Goal: Task Accomplishment & Management: Complete application form

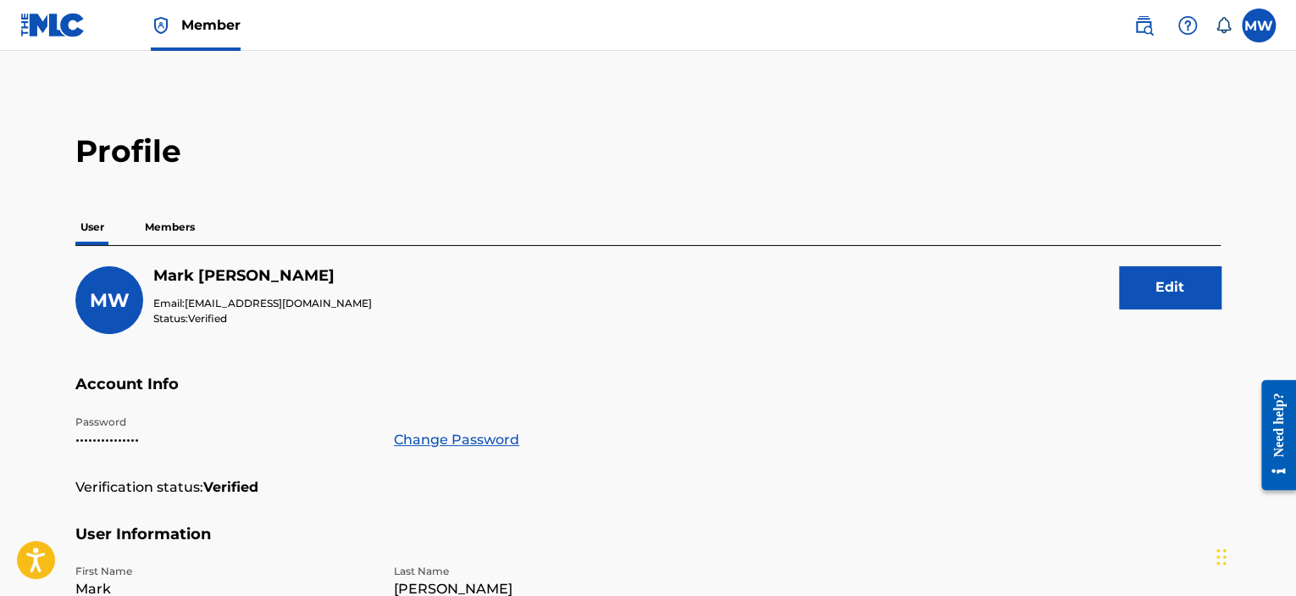
click at [55, 30] on img at bounding box center [52, 25] width 65 height 25
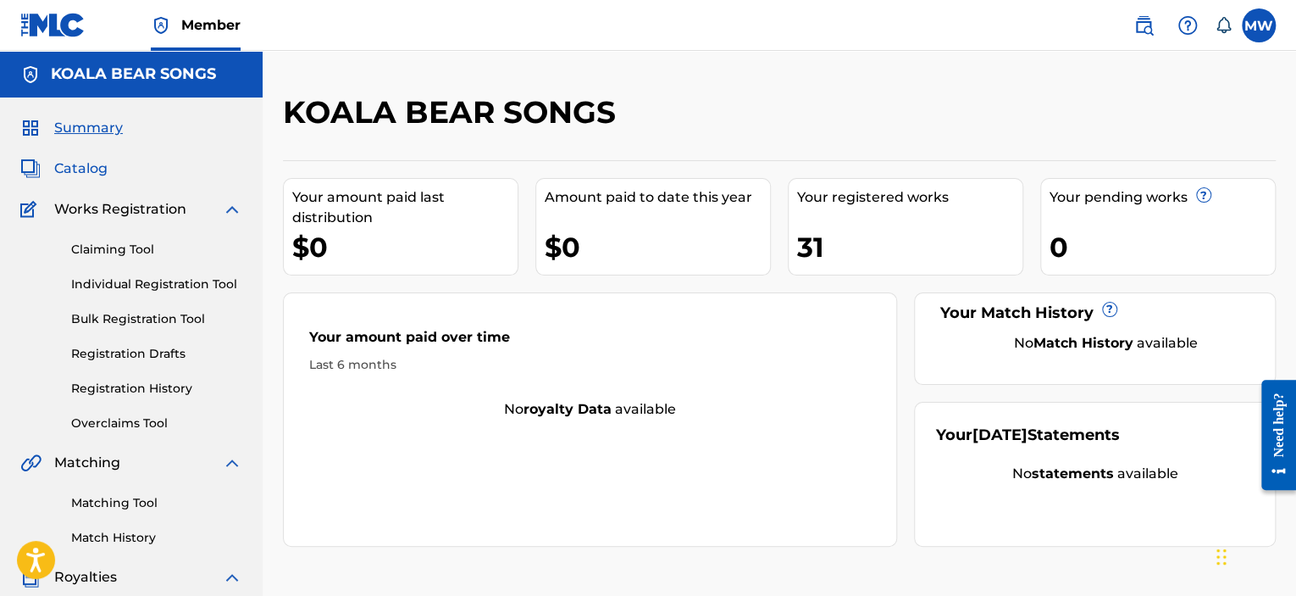
click at [85, 168] on span "Catalog" at bounding box center [80, 168] width 53 height 20
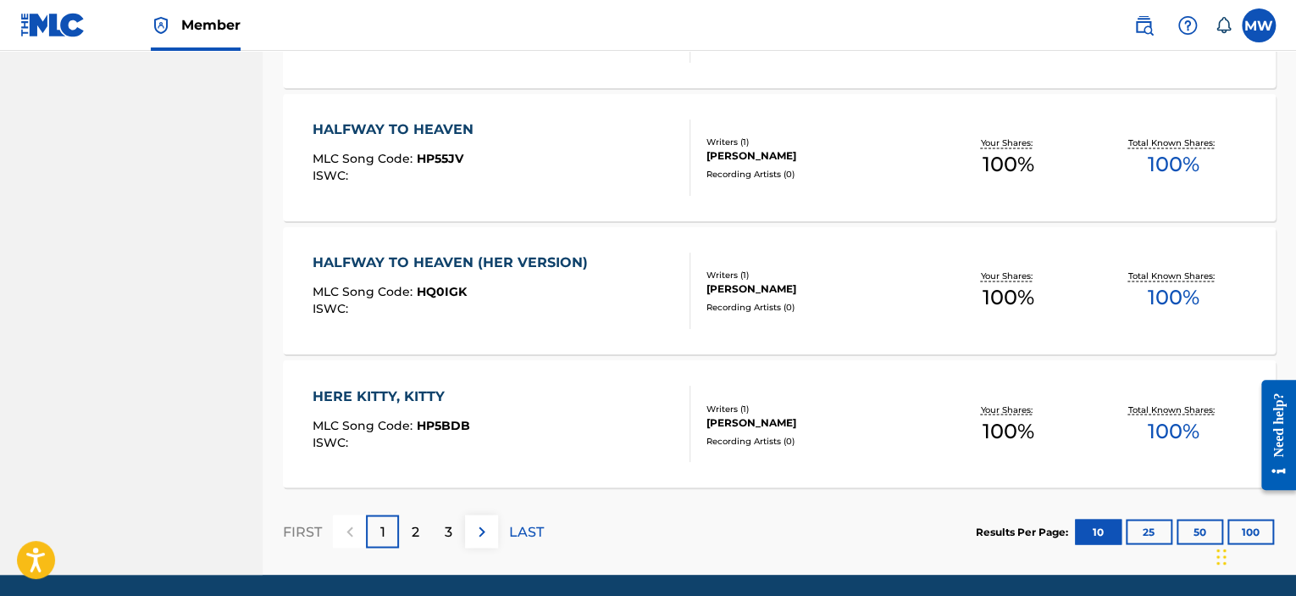
scroll to position [1343, 0]
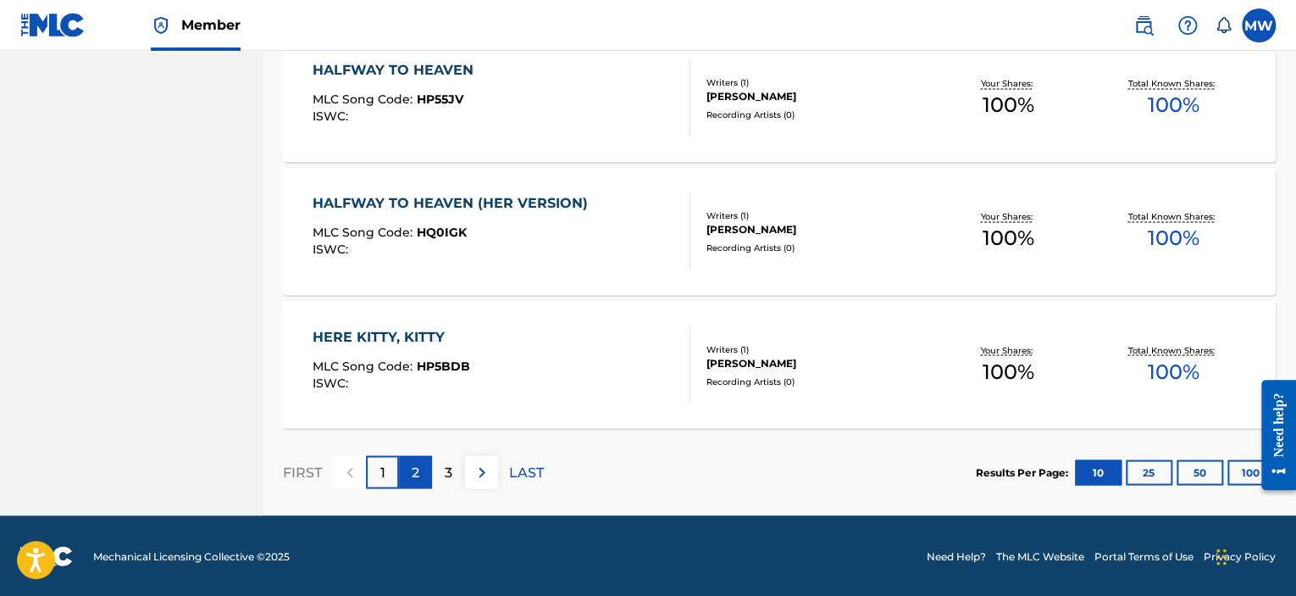
click at [416, 467] on p "2" at bounding box center [416, 472] width 8 height 20
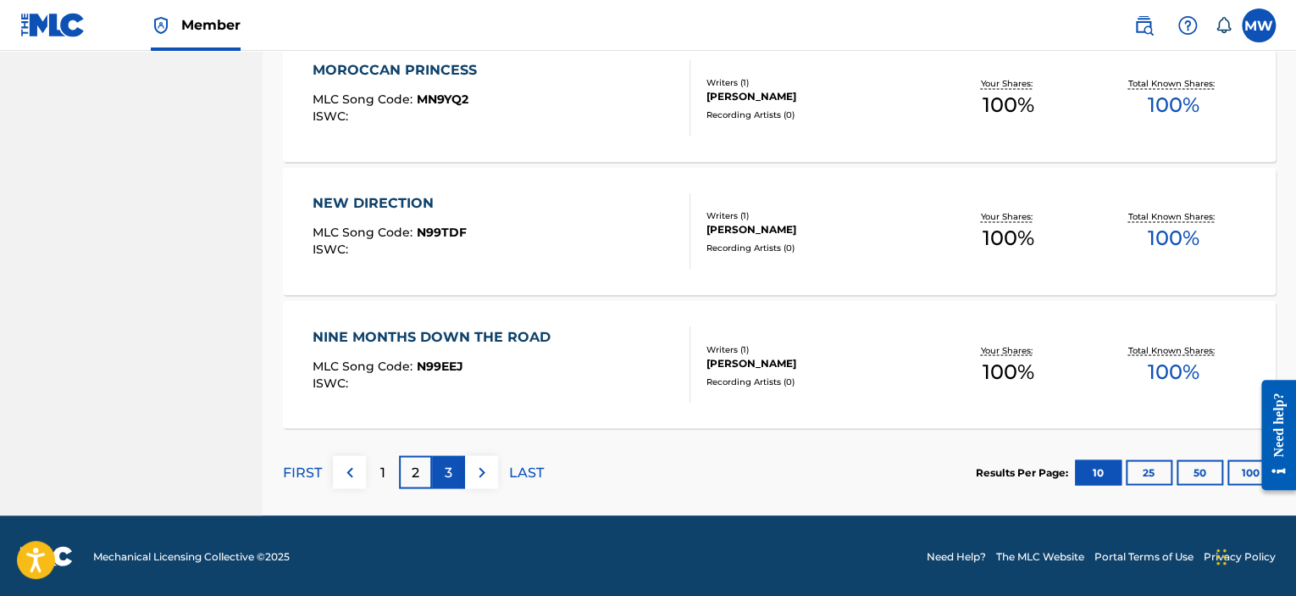
click at [438, 480] on div "3" at bounding box center [448, 471] width 33 height 33
click at [439, 475] on div "4" at bounding box center [448, 471] width 33 height 33
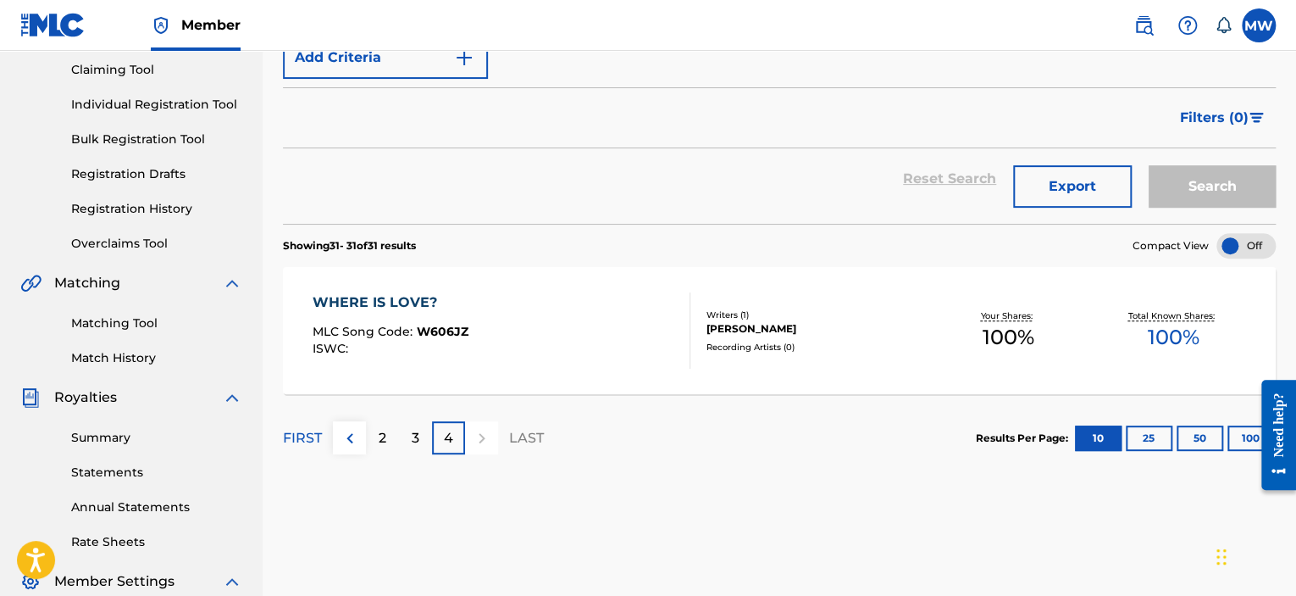
scroll to position [115, 0]
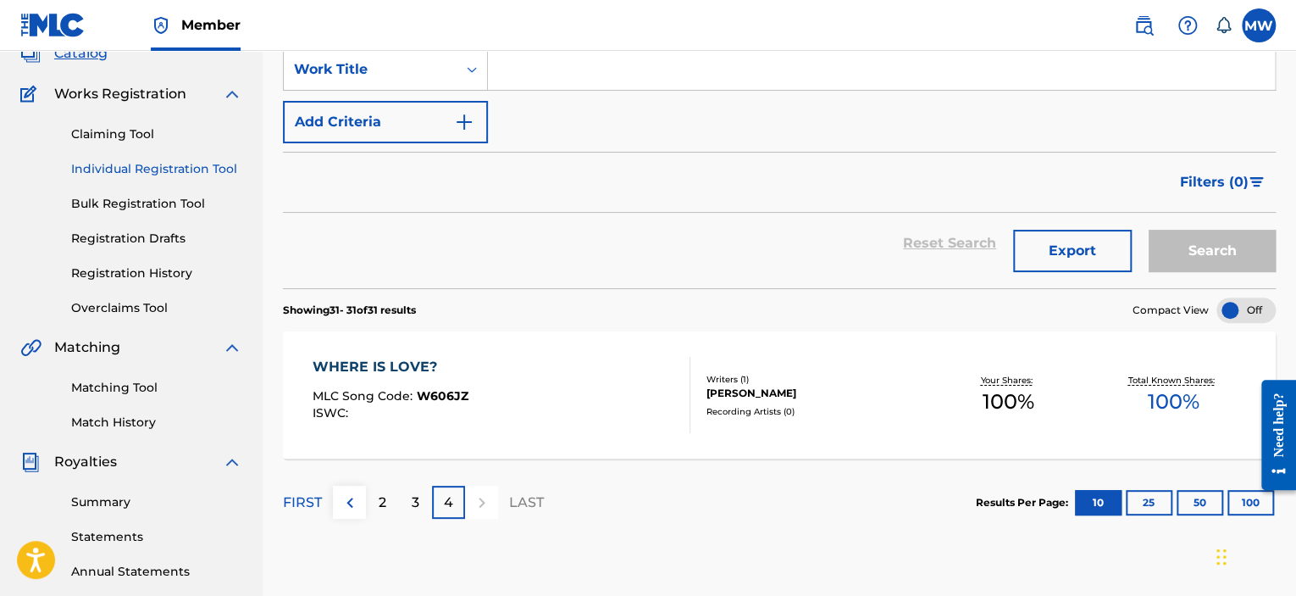
click at [137, 164] on link "Individual Registration Tool" at bounding box center [156, 169] width 171 height 18
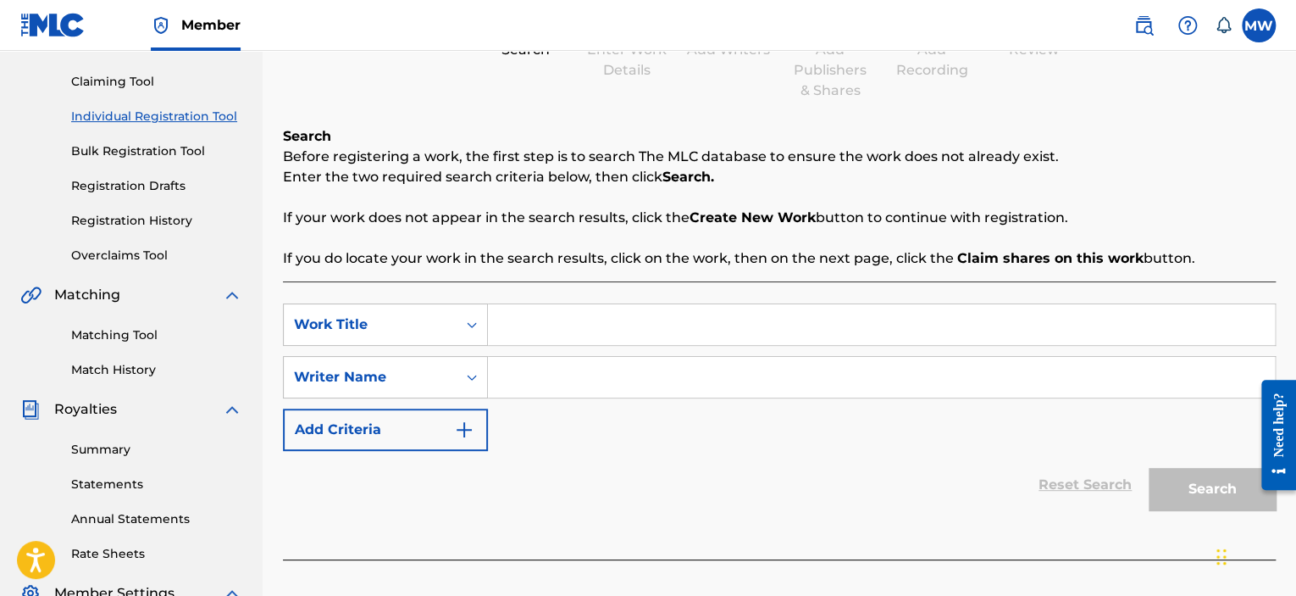
scroll to position [169, 0]
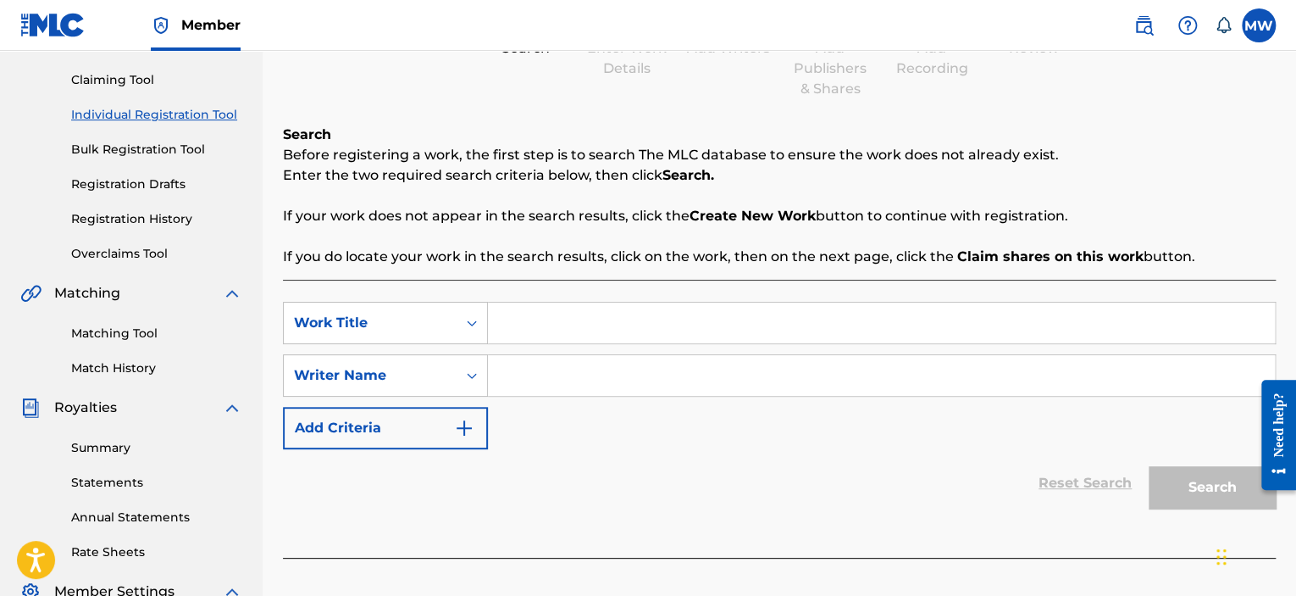
click at [511, 323] on input "Search Form" at bounding box center [881, 322] width 787 height 41
type input "Barefoot Dancin"
click at [559, 389] on input "Search Form" at bounding box center [881, 375] width 787 height 41
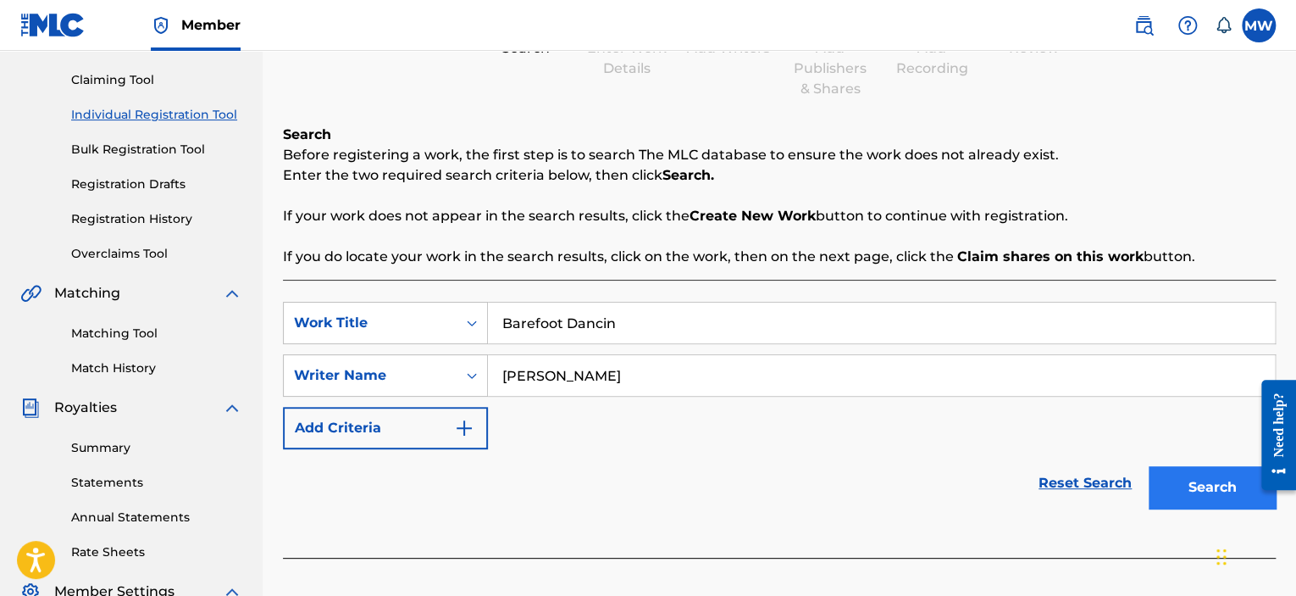
type input "[PERSON_NAME]"
click at [1198, 489] on button "Search" at bounding box center [1212, 487] width 127 height 42
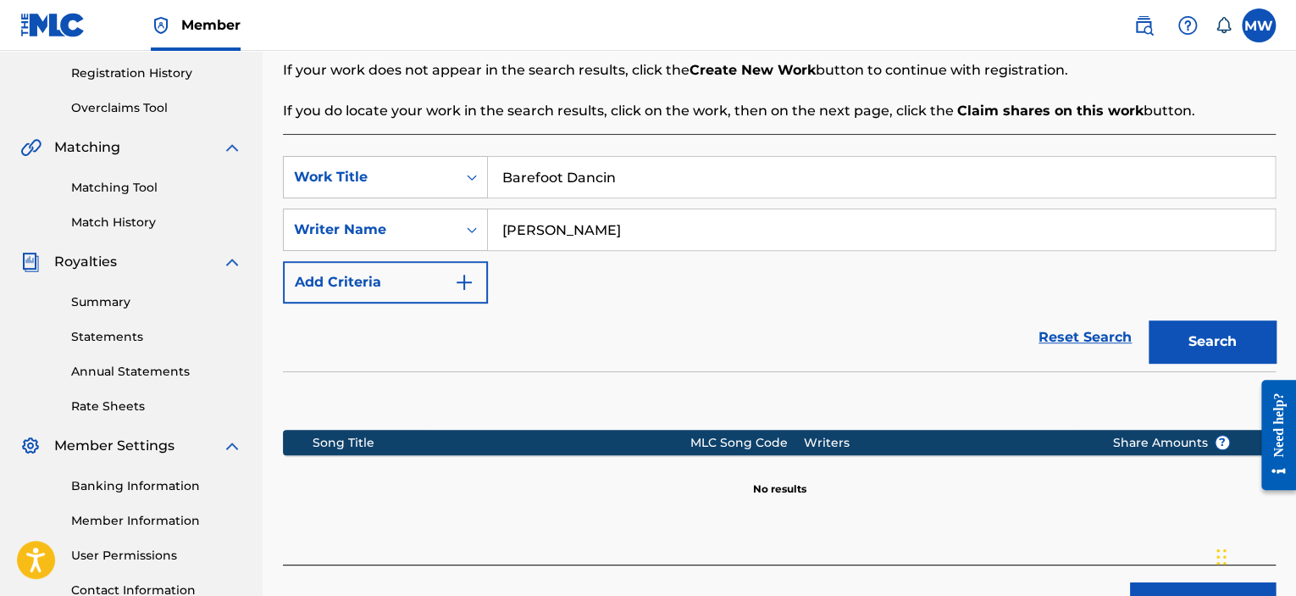
scroll to position [339, 0]
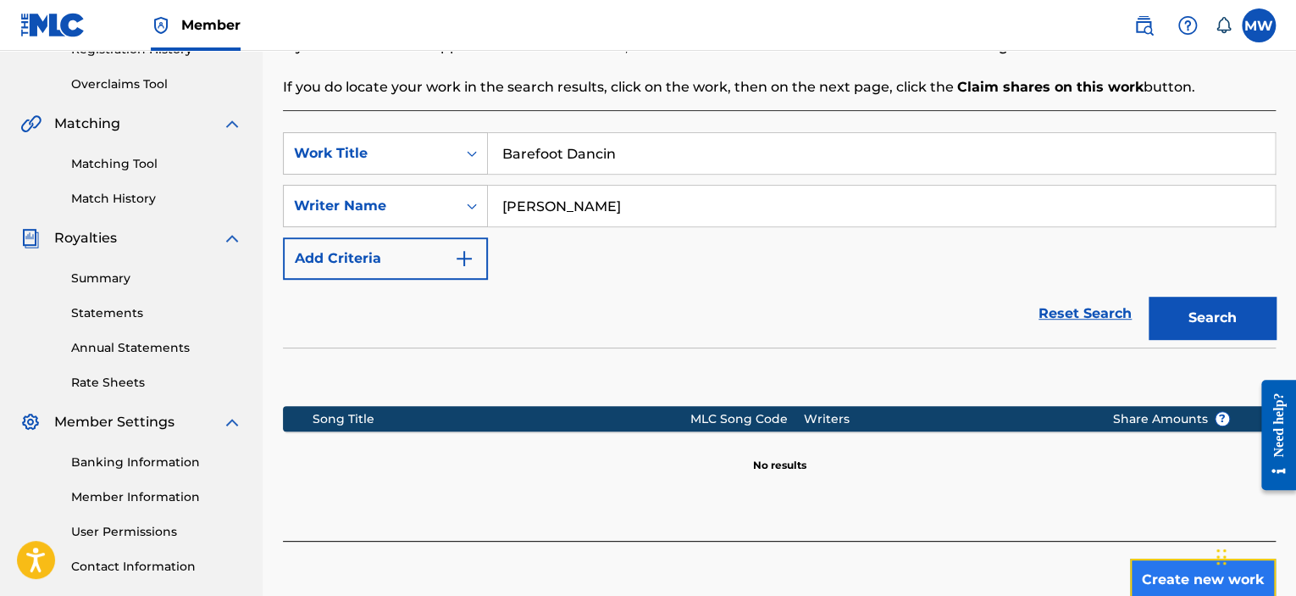
click at [1186, 579] on button "Create new work" at bounding box center [1203, 579] width 146 height 42
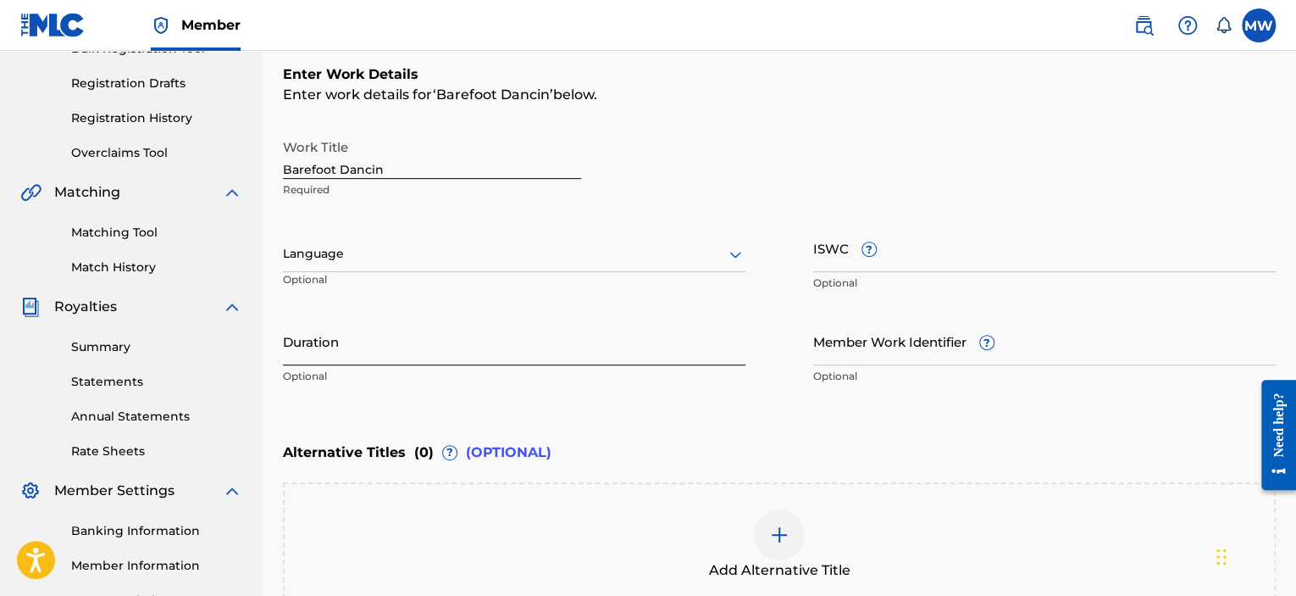
scroll to position [254, 0]
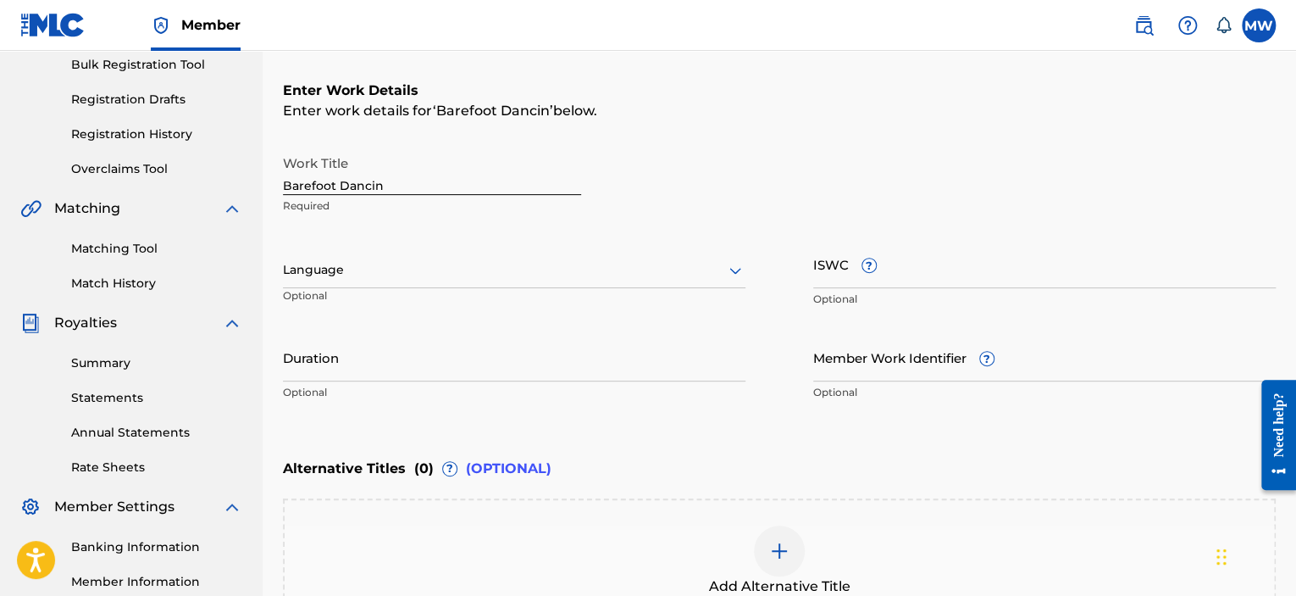
click at [733, 261] on icon at bounding box center [735, 270] width 20 height 20
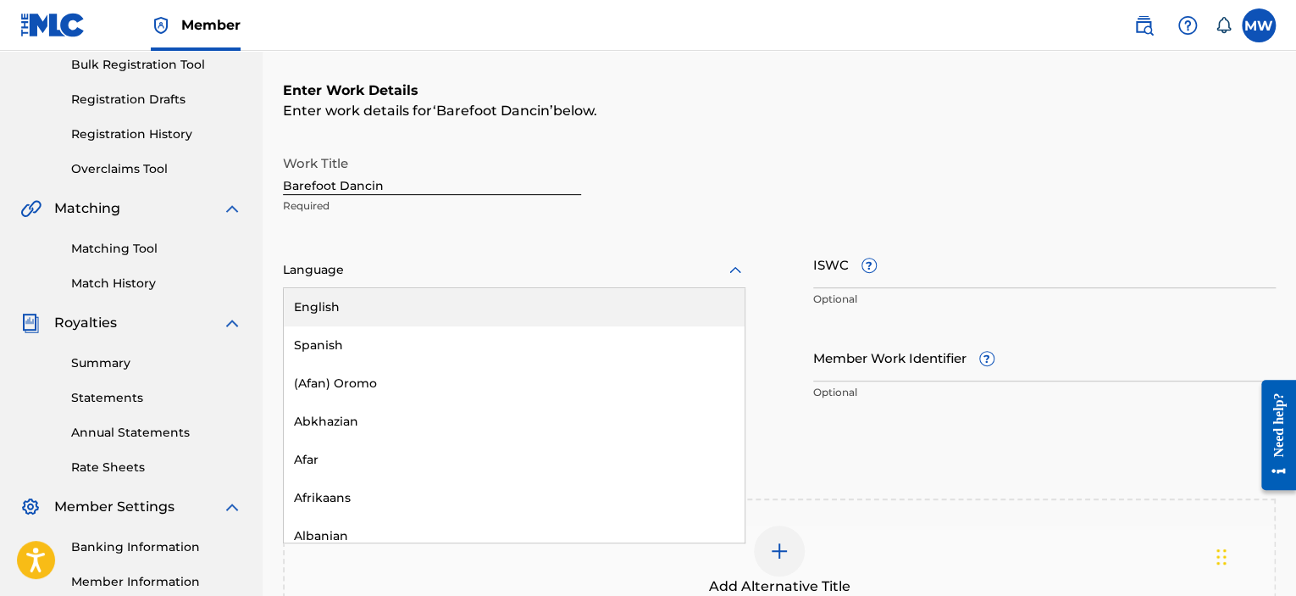
click at [604, 311] on div "English" at bounding box center [514, 307] width 461 height 38
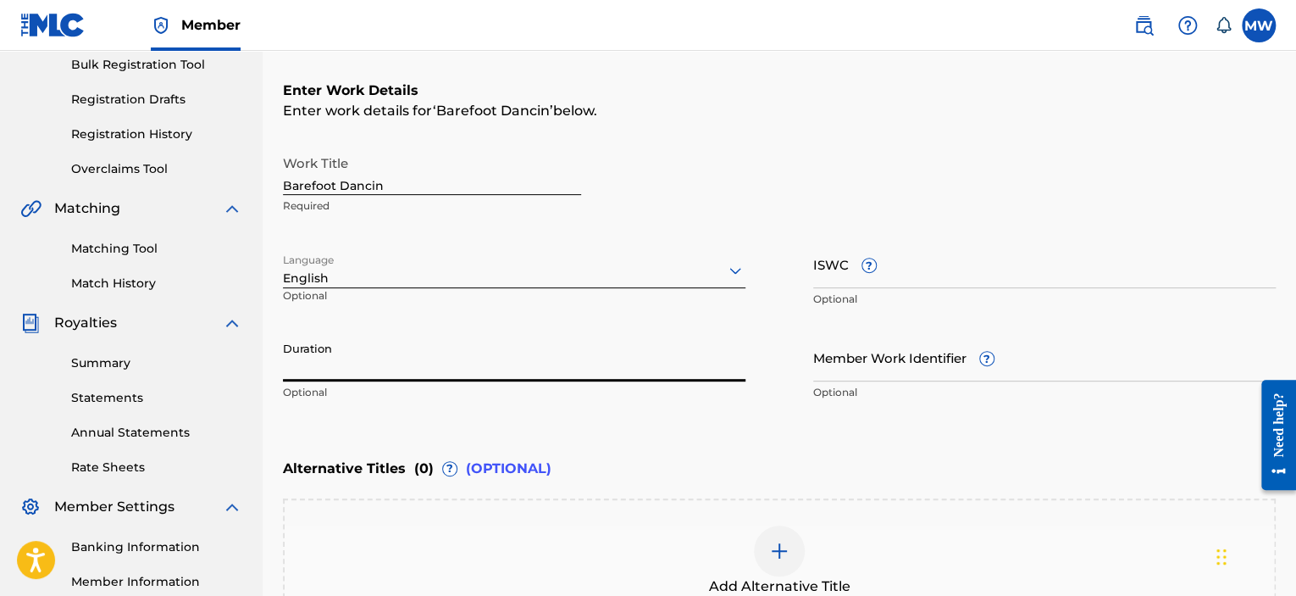
click at [607, 363] on input "Duration" at bounding box center [514, 357] width 463 height 48
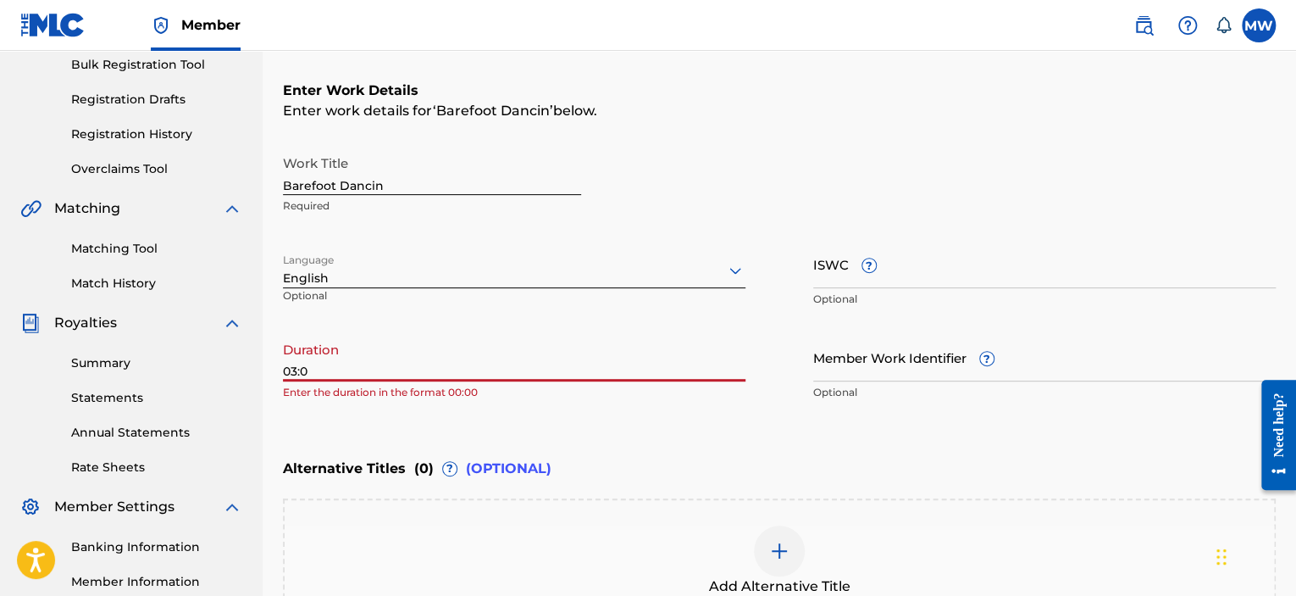
type input "03:08"
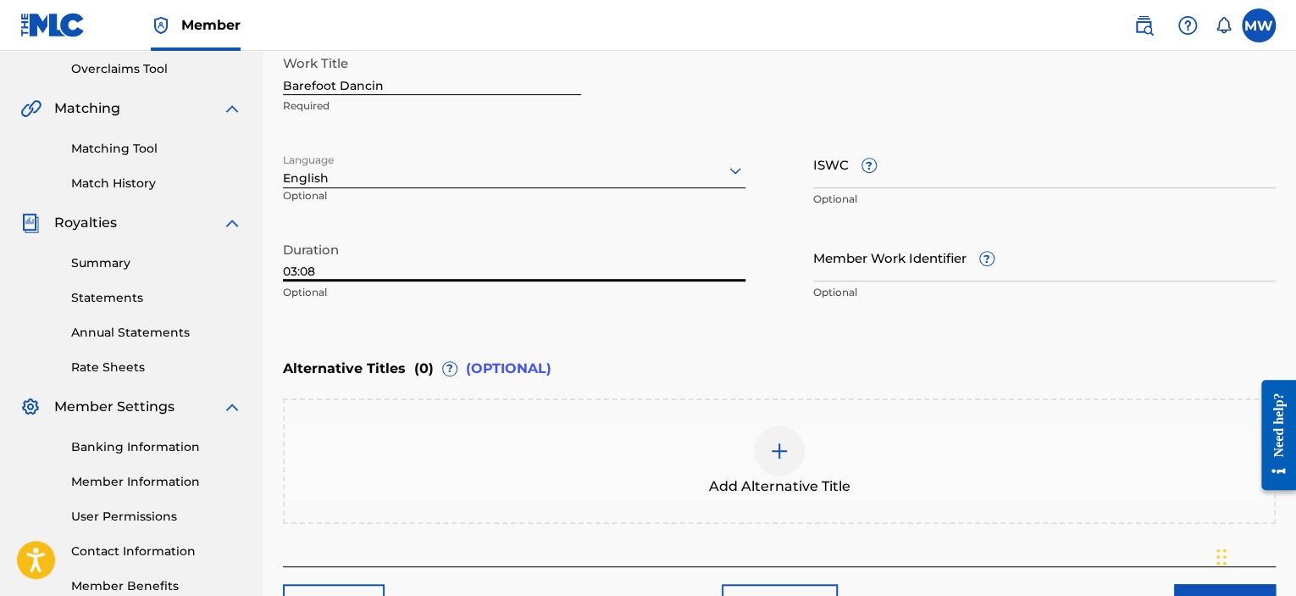
scroll to position [424, 0]
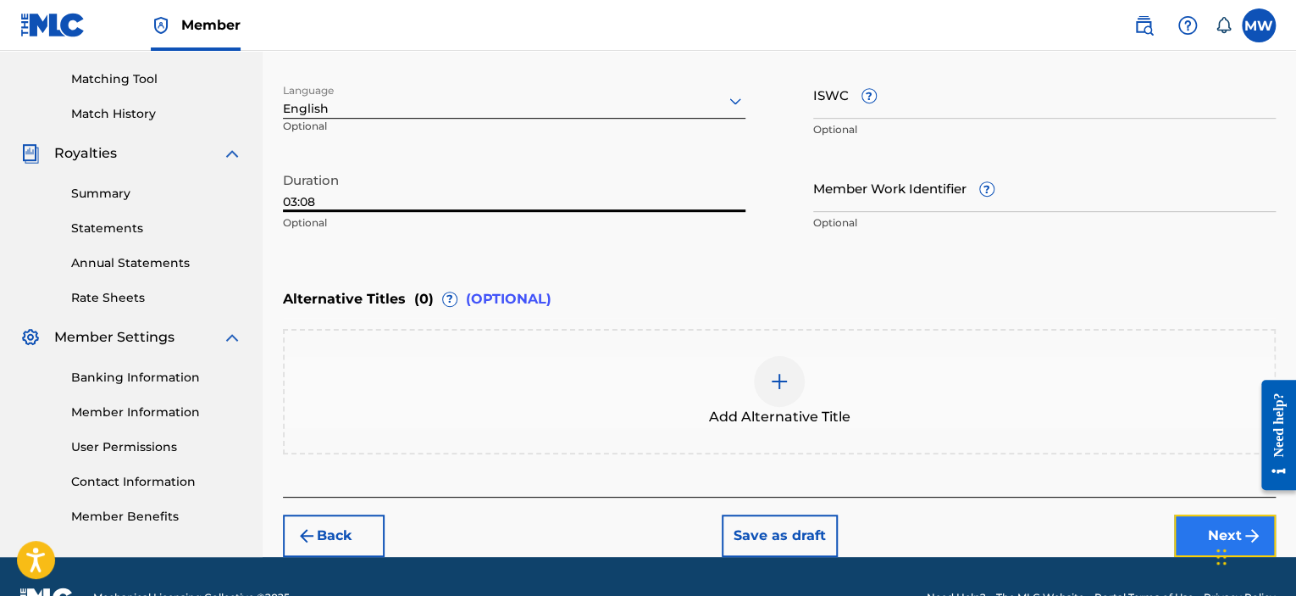
click at [1193, 526] on button "Next" at bounding box center [1225, 535] width 102 height 42
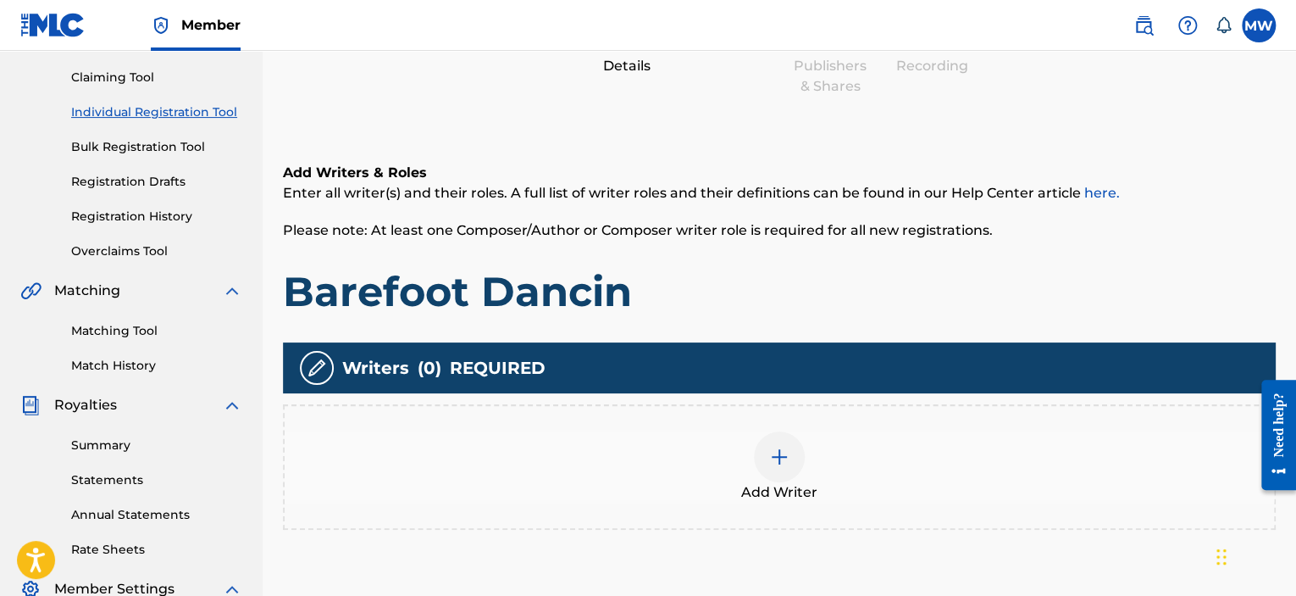
scroll to position [246, 0]
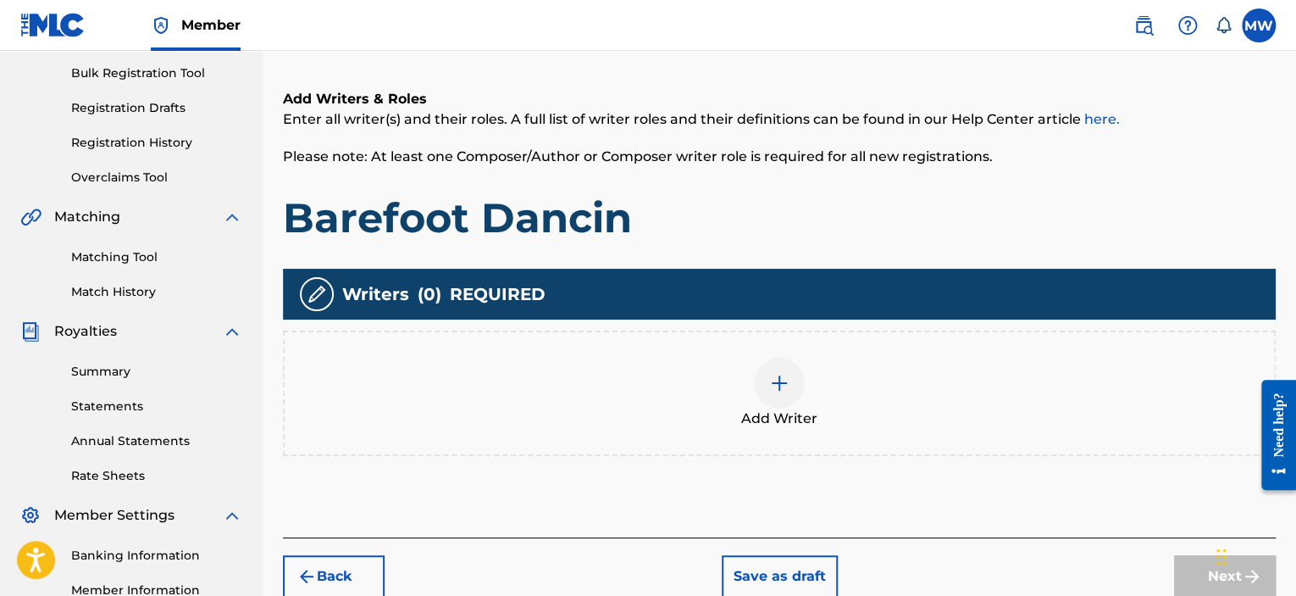
click at [790, 389] on div at bounding box center [779, 383] width 51 height 51
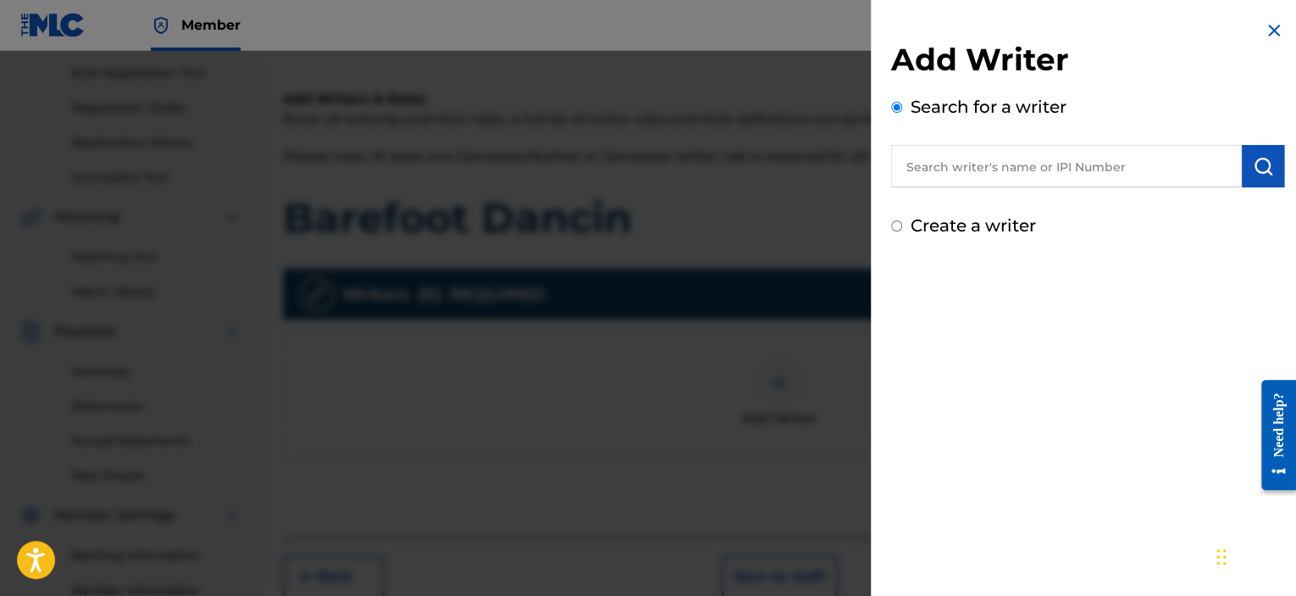
click at [969, 167] on input "text" at bounding box center [1066, 166] width 351 height 42
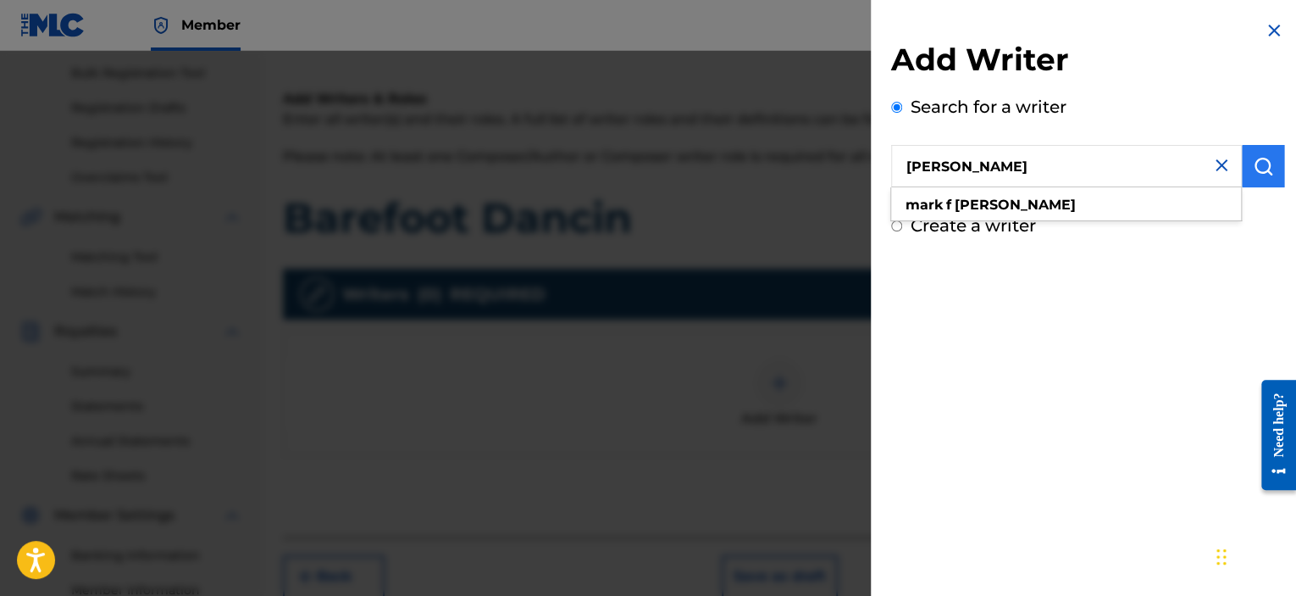
type input "[PERSON_NAME]"
click at [1264, 174] on img "submit" at bounding box center [1263, 166] width 20 height 20
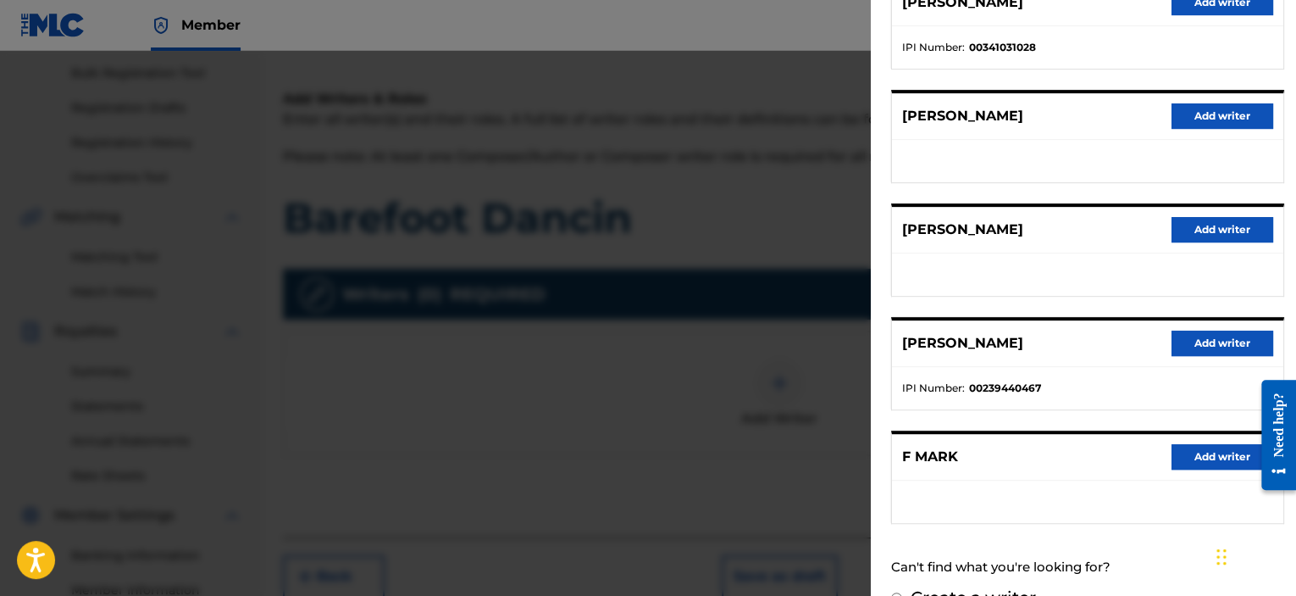
scroll to position [254, 0]
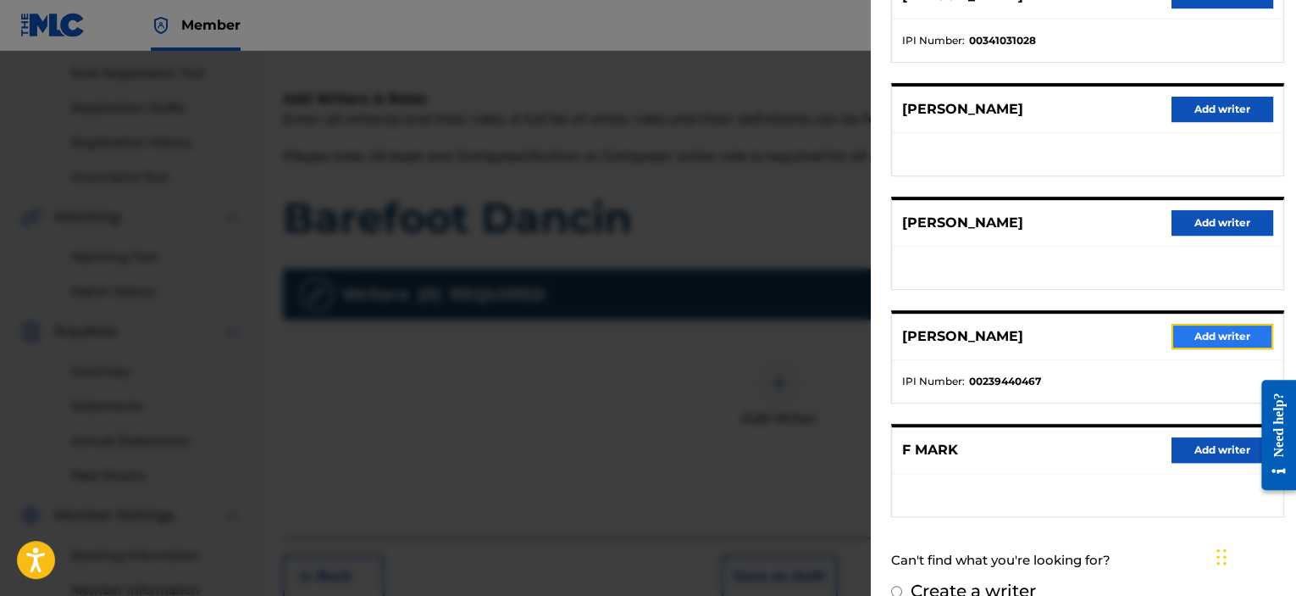
click at [1199, 331] on button "Add writer" at bounding box center [1223, 336] width 102 height 25
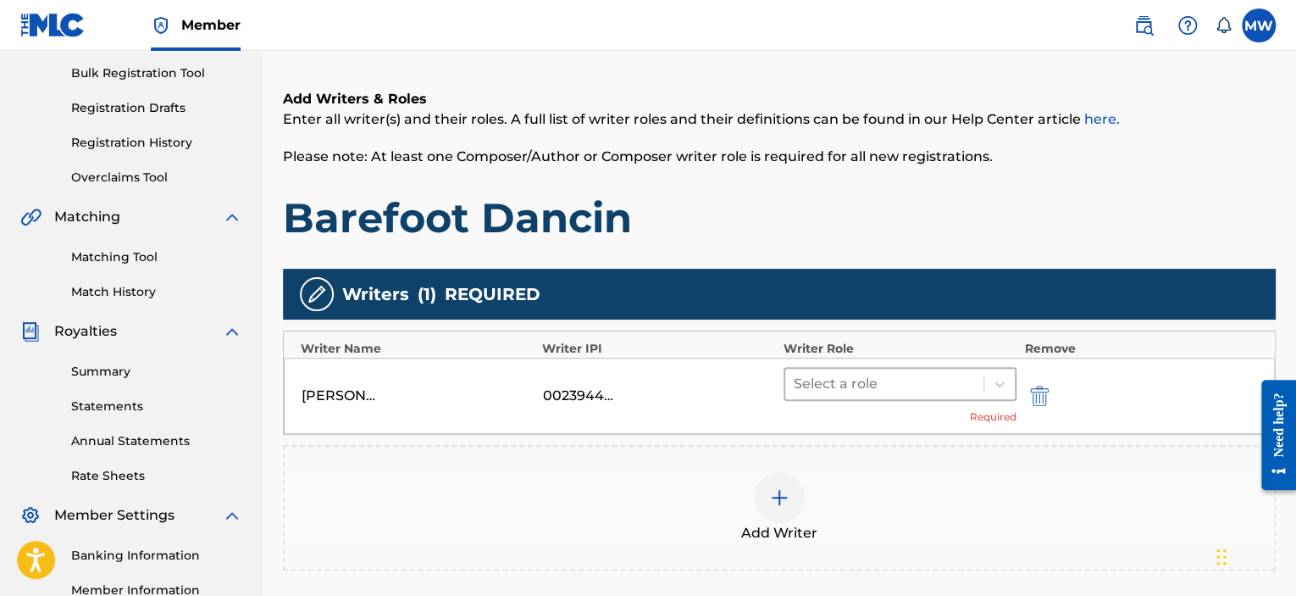
click at [851, 390] on div at bounding box center [884, 384] width 181 height 24
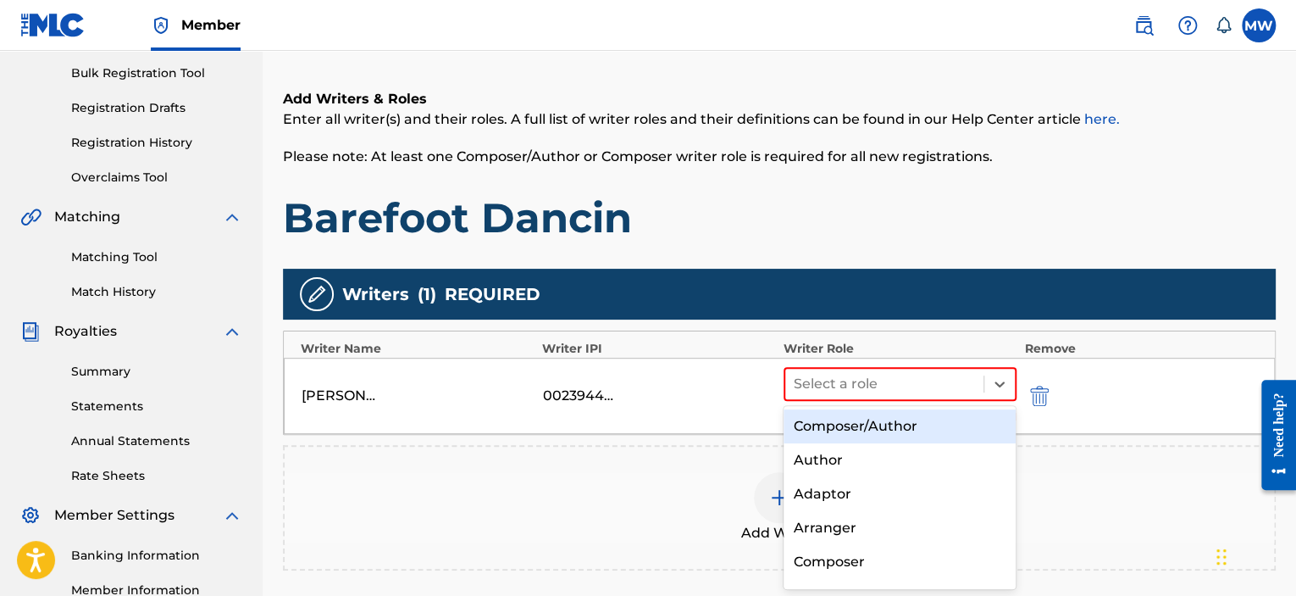
click at [830, 432] on div "Composer/Author" at bounding box center [900, 426] width 233 height 34
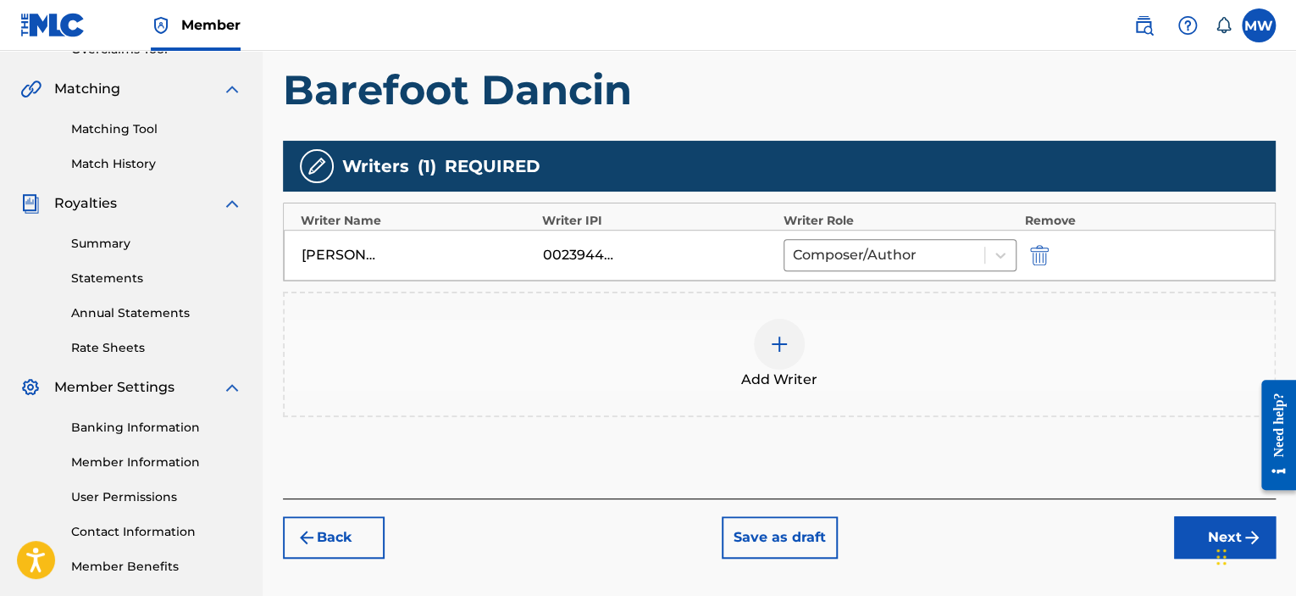
scroll to position [415, 0]
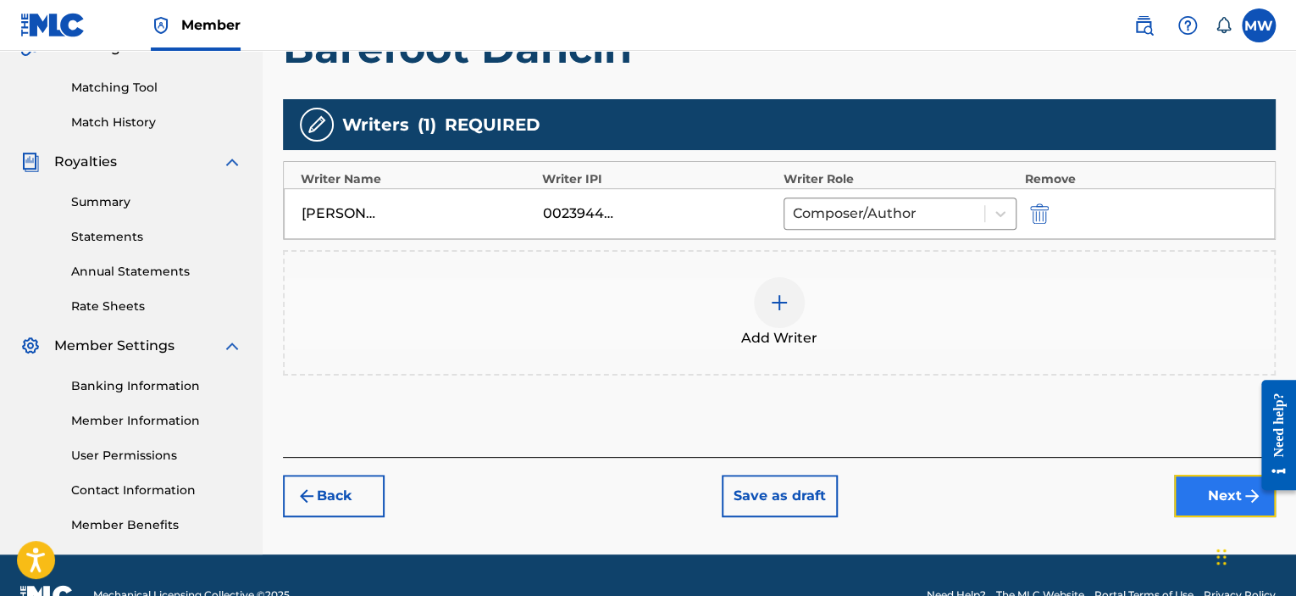
click at [1213, 494] on button "Next" at bounding box center [1225, 495] width 102 height 42
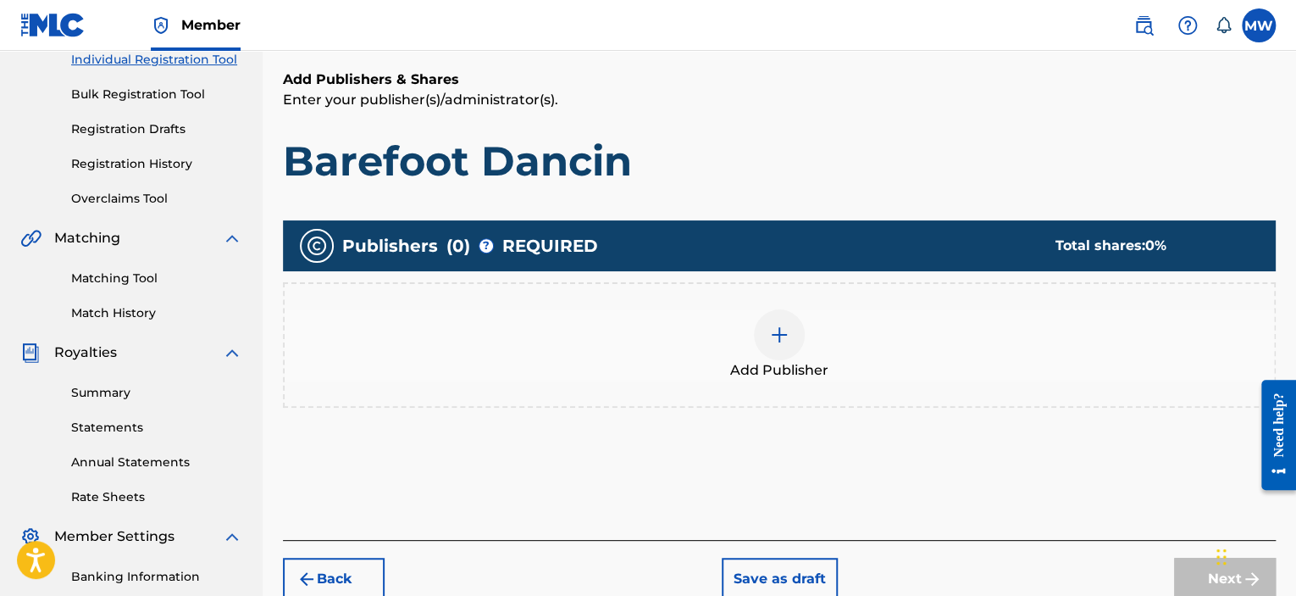
scroll to position [246, 0]
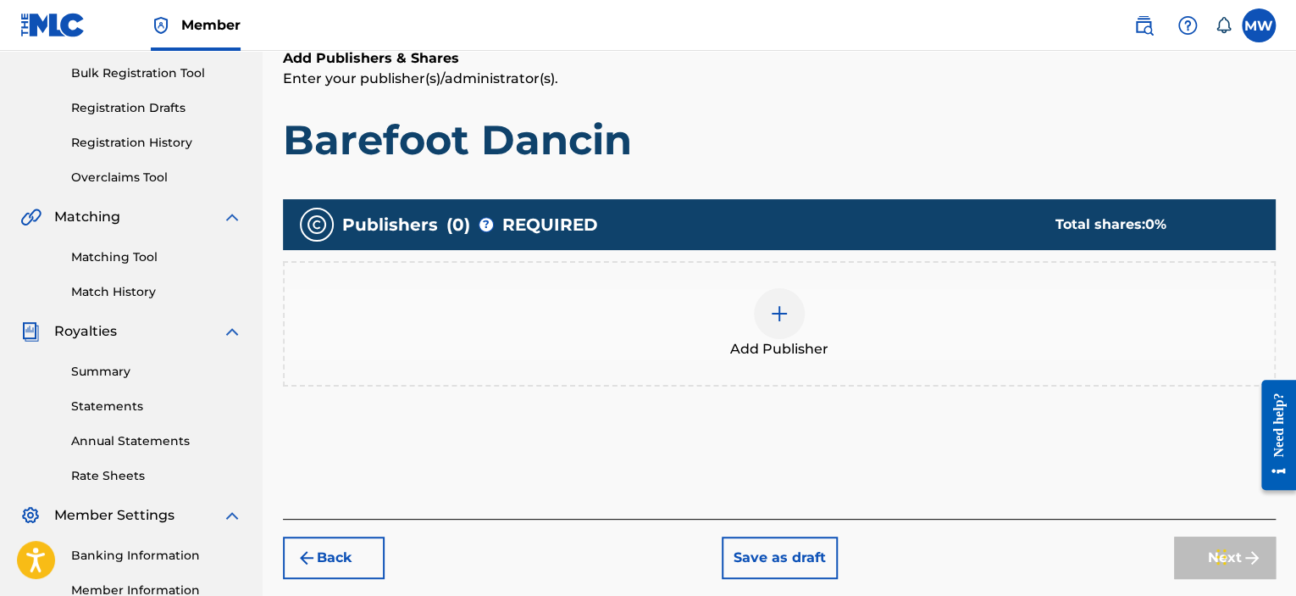
click at [773, 308] on img at bounding box center [779, 313] width 20 height 20
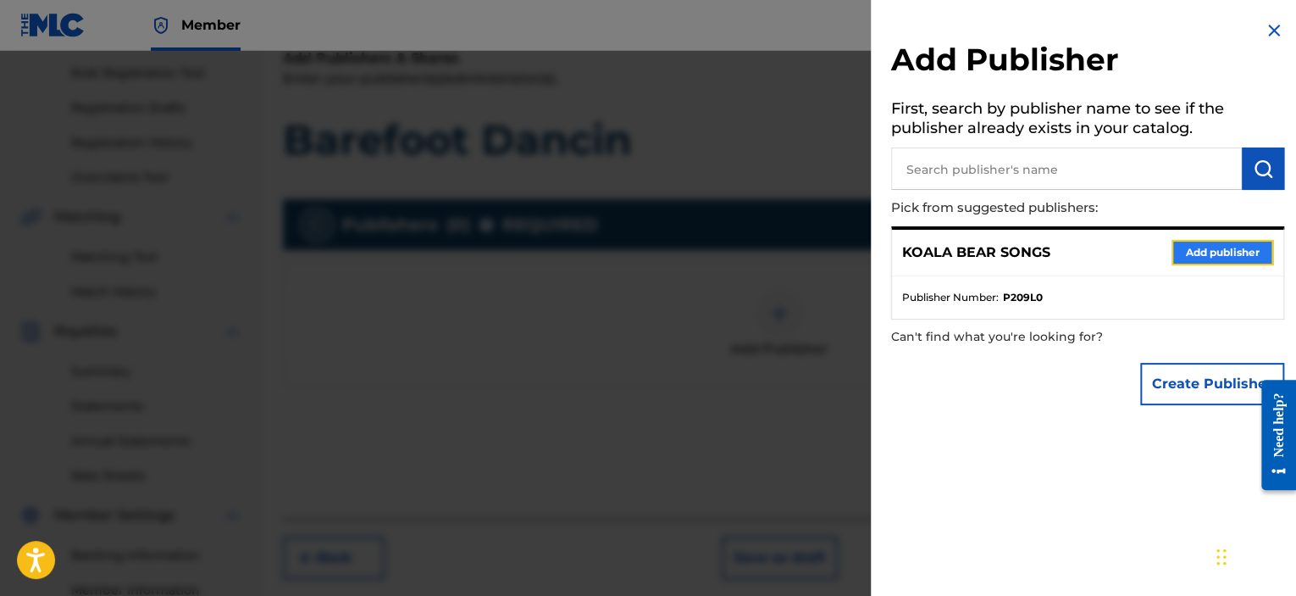
click at [1208, 254] on button "Add publisher" at bounding box center [1223, 252] width 102 height 25
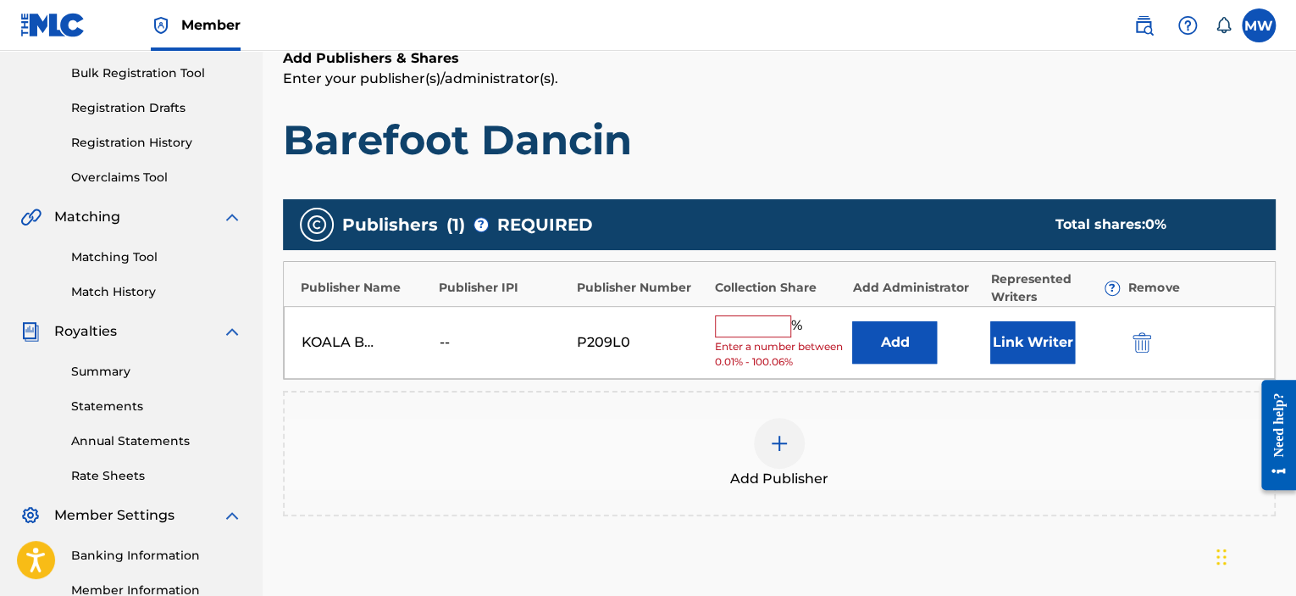
click at [762, 324] on input "text" at bounding box center [753, 326] width 76 height 22
type input "100"
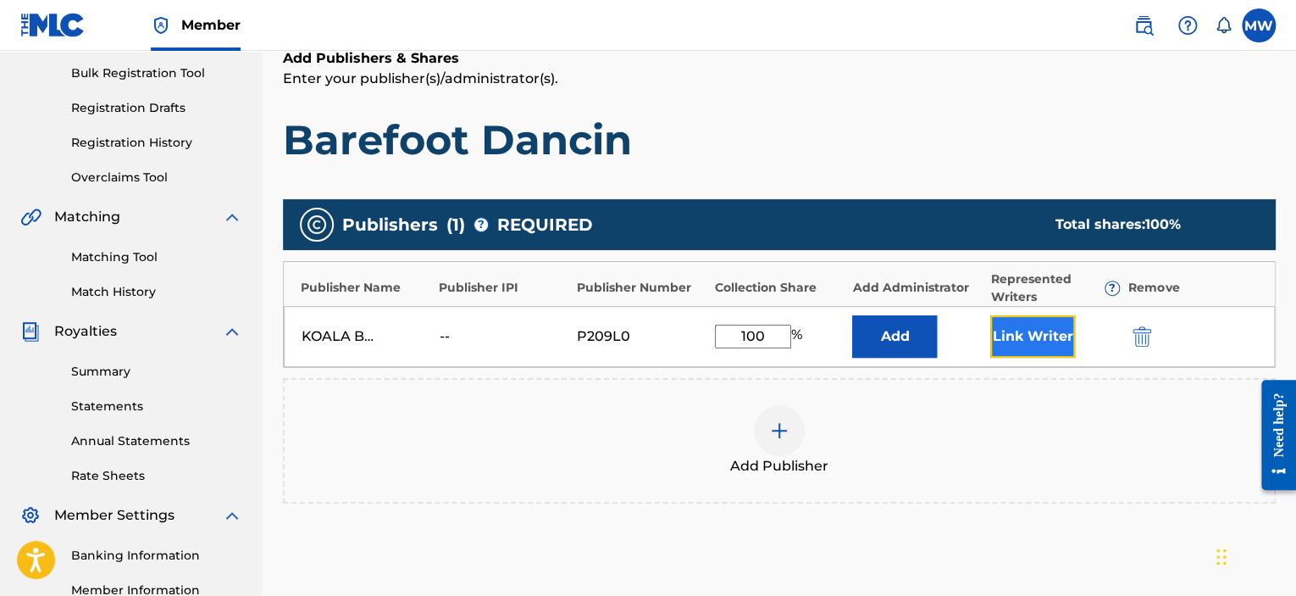
click at [1023, 344] on button "Link Writer" at bounding box center [1032, 336] width 85 height 42
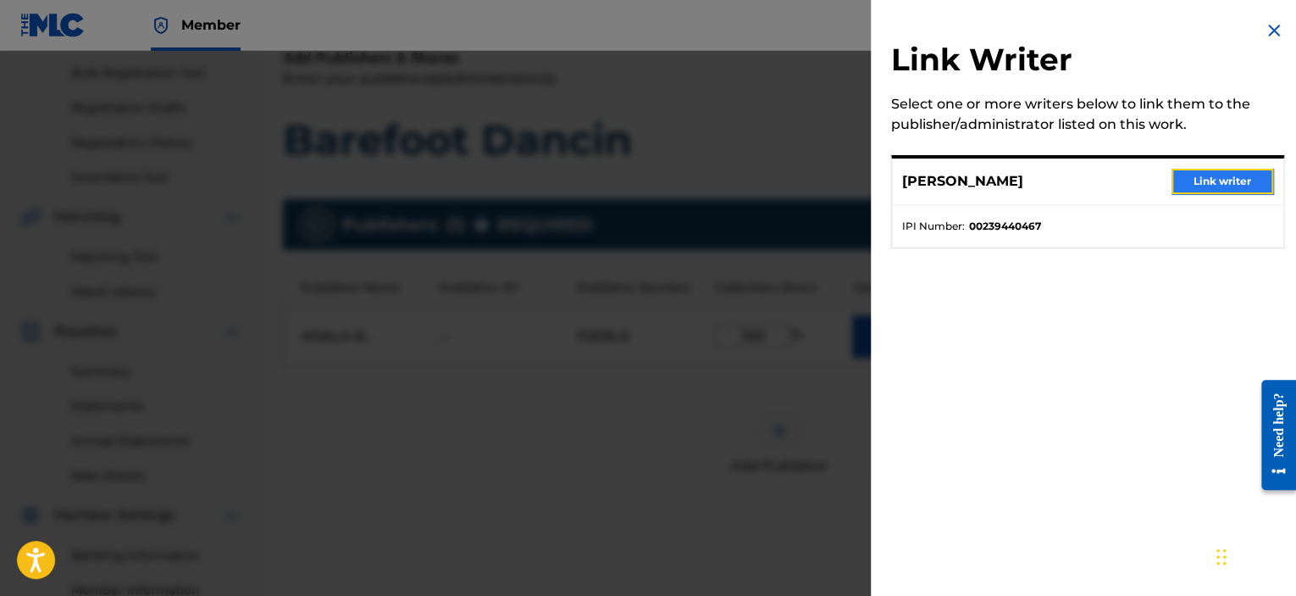
click at [1224, 187] on button "Link writer" at bounding box center [1223, 181] width 102 height 25
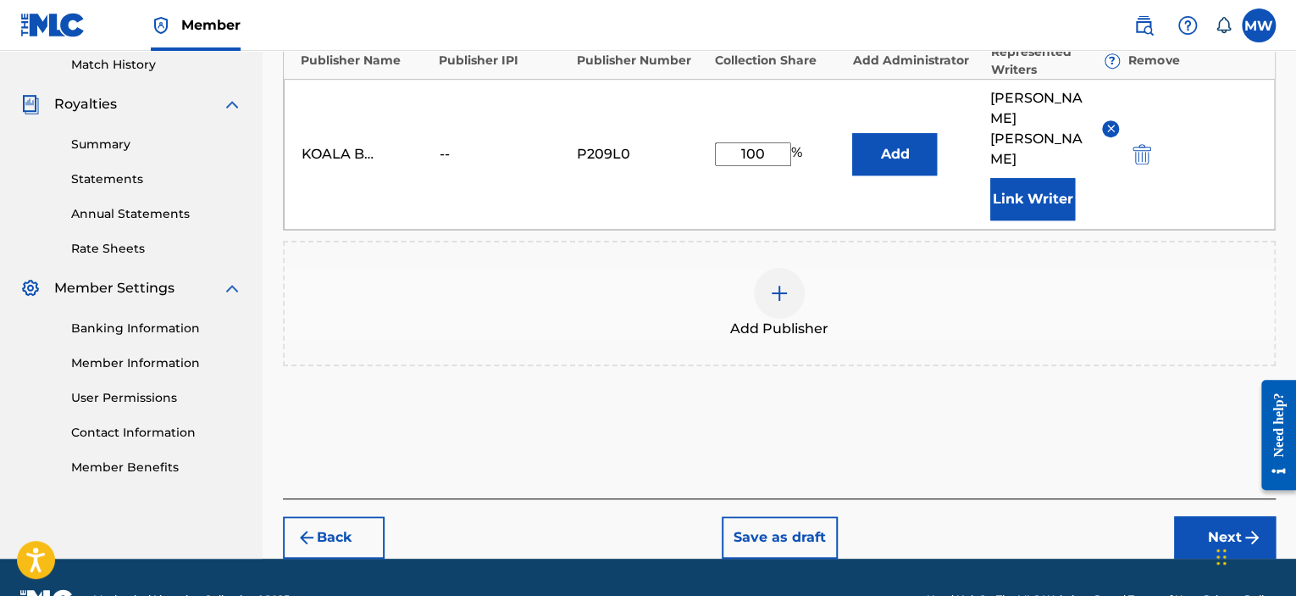
scroll to position [474, 0]
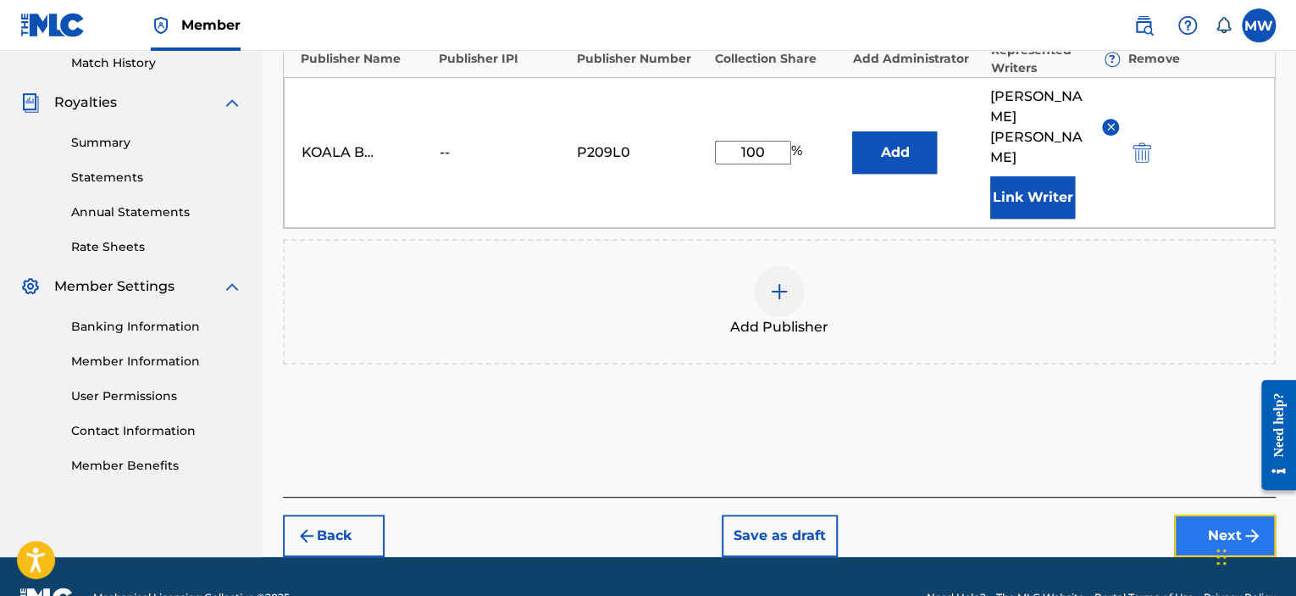
click at [1199, 514] on button "Next" at bounding box center [1225, 535] width 102 height 42
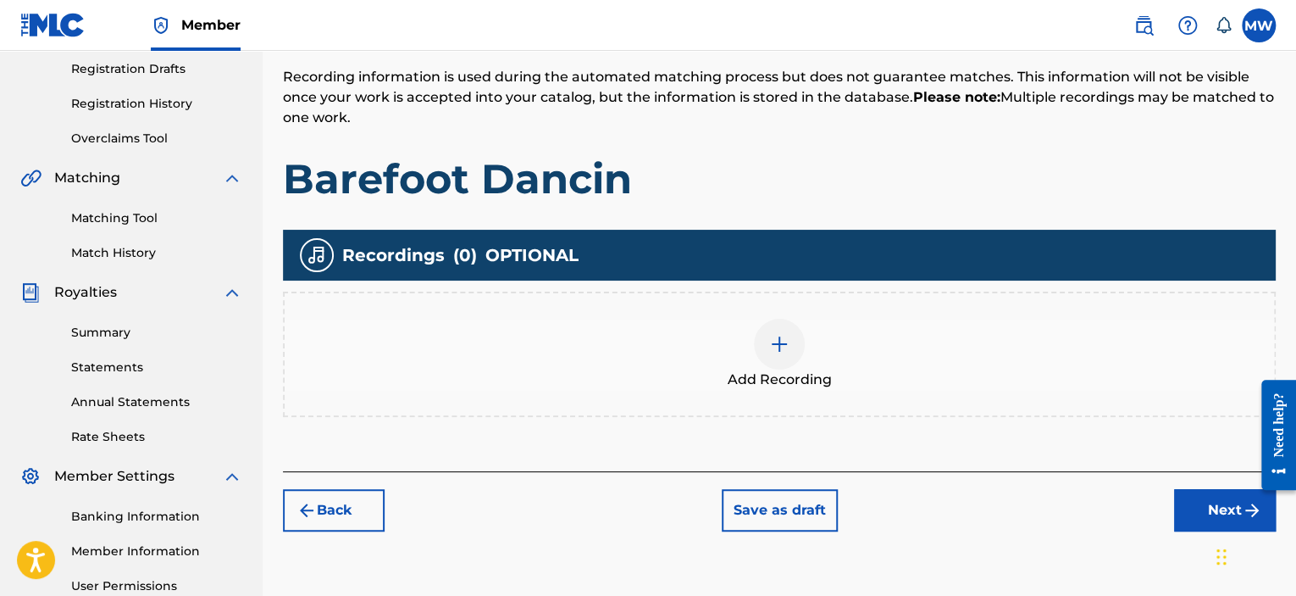
scroll to position [330, 0]
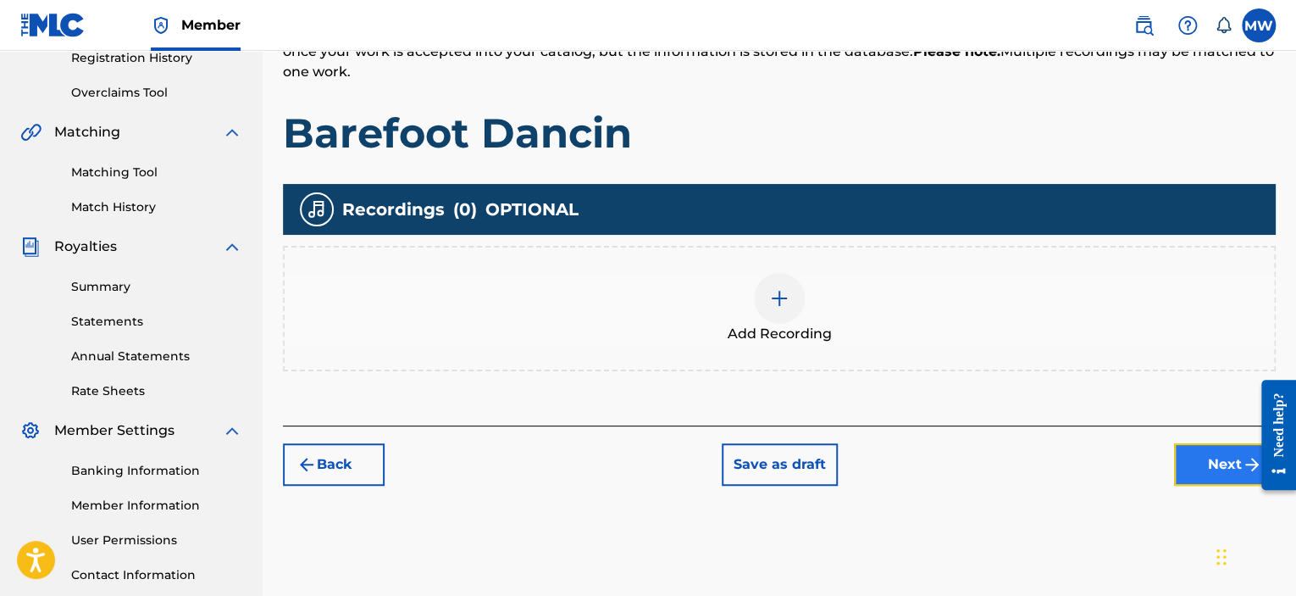
click at [1200, 461] on button "Next" at bounding box center [1225, 464] width 102 height 42
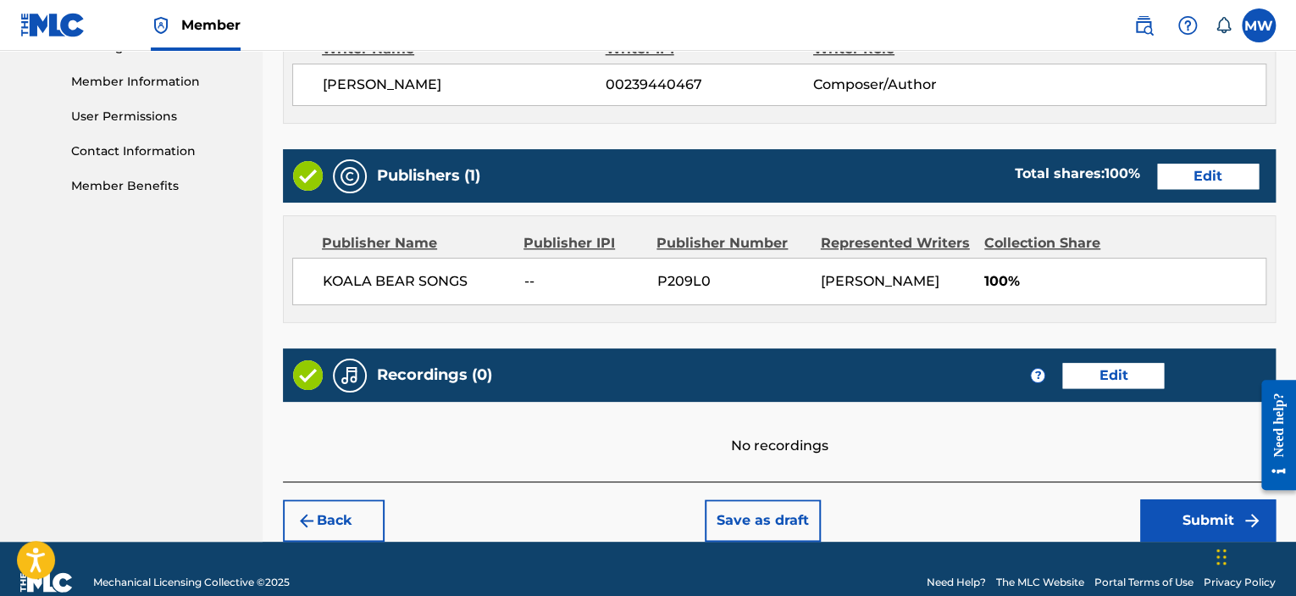
scroll to position [779, 0]
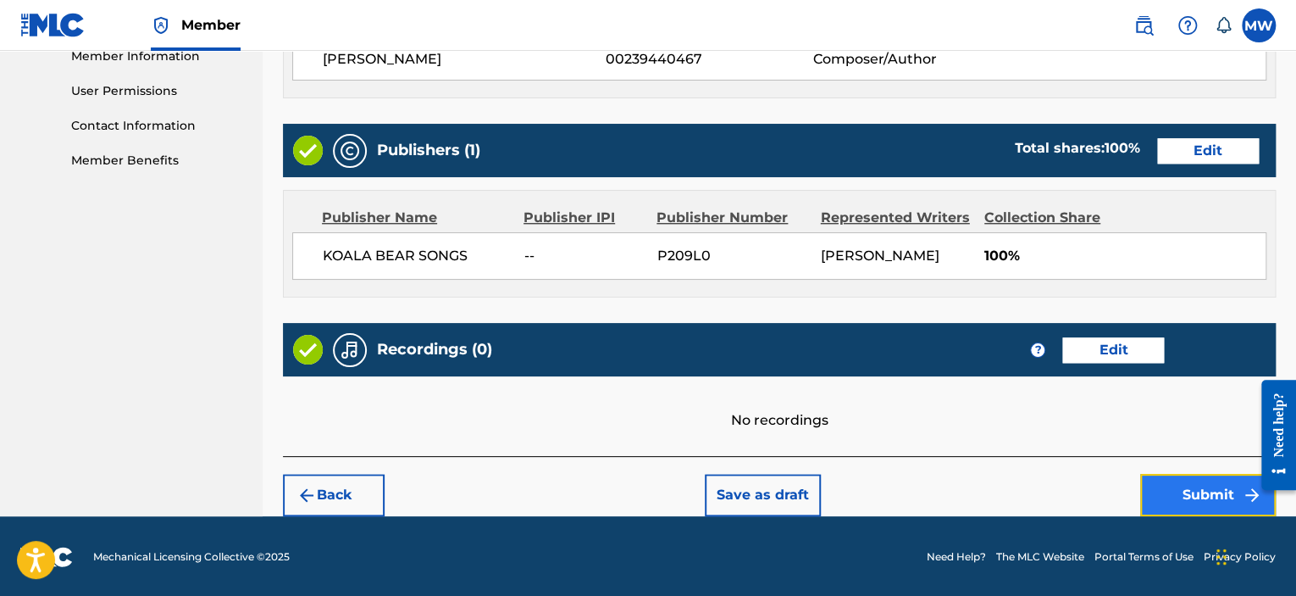
click at [1217, 494] on button "Submit" at bounding box center [1208, 495] width 136 height 42
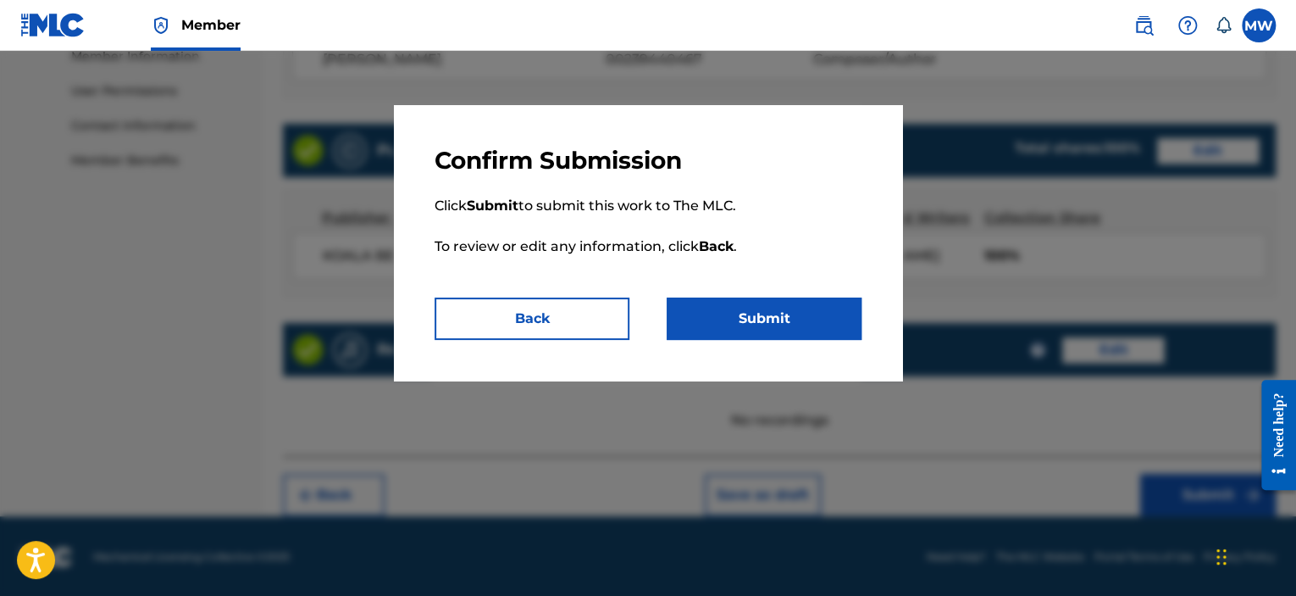
click at [813, 341] on div "Confirm Submission Click Submit to submit this work to The MLC. To review or ed…" at bounding box center [648, 242] width 508 height 275
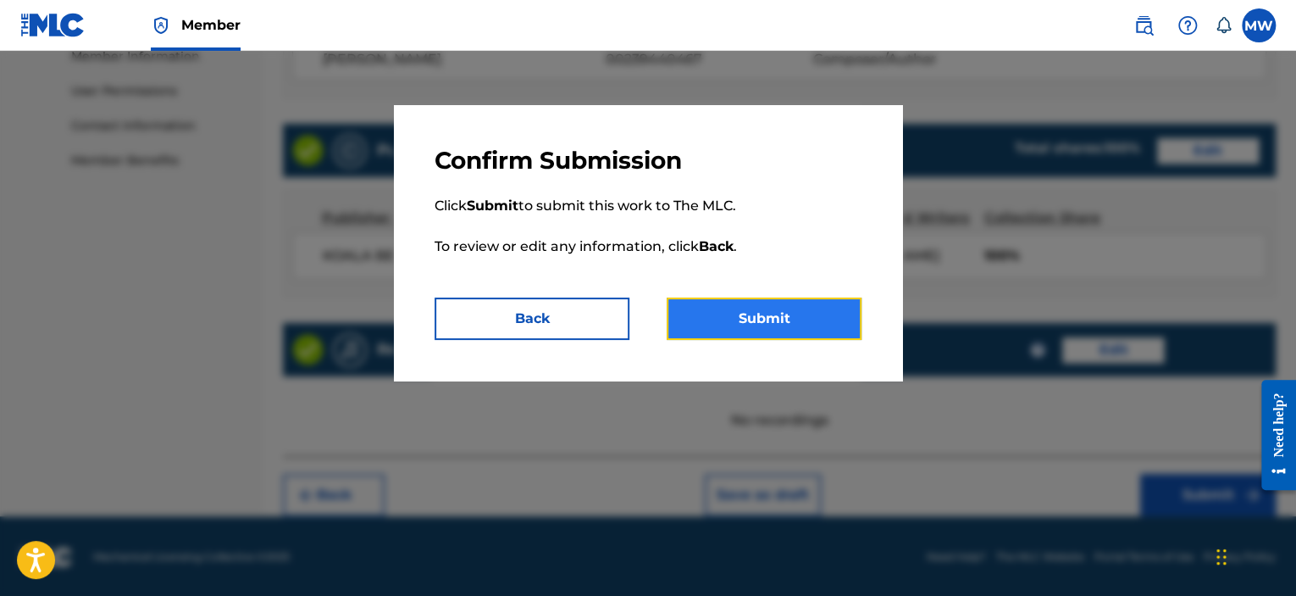
click at [813, 319] on button "Submit" at bounding box center [764, 318] width 195 height 42
